Goal: Task Accomplishment & Management: Use online tool/utility

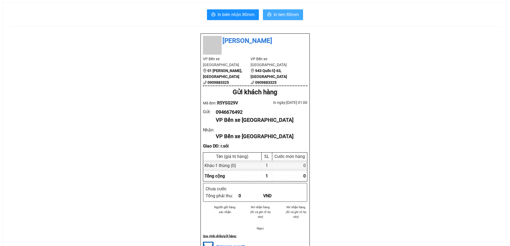
click at [290, 16] on span "In tem 80mm" at bounding box center [286, 14] width 25 height 7
click at [277, 12] on span "In tem 80mm" at bounding box center [286, 14] width 25 height 7
click at [285, 13] on span "In tem 80mm" at bounding box center [286, 14] width 25 height 7
click at [280, 13] on span "In tem 80mm" at bounding box center [286, 14] width 25 height 7
click at [234, 12] on span "In biên nhận 80mm" at bounding box center [236, 14] width 37 height 7
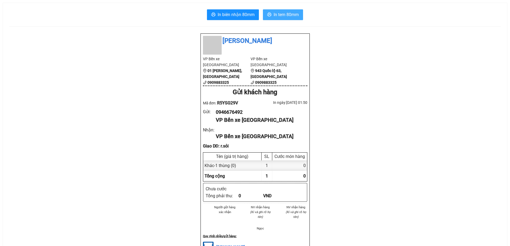
click at [285, 17] on span "In tem 80mm" at bounding box center [286, 14] width 25 height 7
click at [232, 18] on span "In biên nhận 80mm" at bounding box center [236, 14] width 37 height 7
click at [30, 140] on div "Thanh Phong VP Bến xe Đà Lạt 01 Tô Hiến Thành, Đà Lạt 0909883325 VP Bến xe Vĩnh…" at bounding box center [254, 214] width 491 height 362
click at [236, 12] on span "In biên nhận 80mm" at bounding box center [236, 14] width 37 height 7
click at [471, 128] on div "Thanh Phong VP Bến xe Đà Lạt 01 Tô Hiến Thành, Đà Lạt 0909883325 VP Bến xe Vĩnh…" at bounding box center [254, 214] width 491 height 362
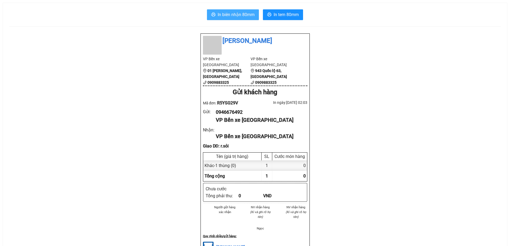
click at [236, 12] on span "In biên nhận 80mm" at bounding box center [236, 14] width 37 height 7
click at [229, 17] on span "In biên nhận 80mm" at bounding box center [236, 14] width 37 height 7
click at [233, 14] on span "In biên nhận 80mm" at bounding box center [236, 14] width 37 height 7
click at [237, 14] on span "In biên nhận 80mm" at bounding box center [236, 14] width 37 height 7
click at [233, 13] on span "In biên nhận 80mm" at bounding box center [236, 14] width 37 height 7
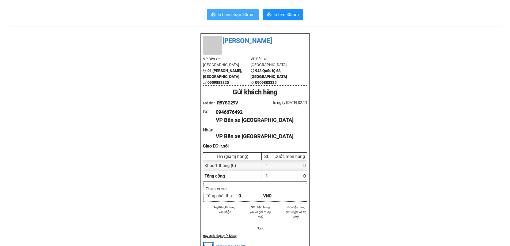
click at [241, 15] on span "In biên nhận 80mm" at bounding box center [236, 14] width 37 height 7
click at [246, 11] on button "In biên nhận 80mm" at bounding box center [233, 14] width 52 height 11
click at [241, 16] on span "In biên nhận 80mm" at bounding box center [236, 14] width 37 height 7
